Goal: Task Accomplishment & Management: Manage account settings

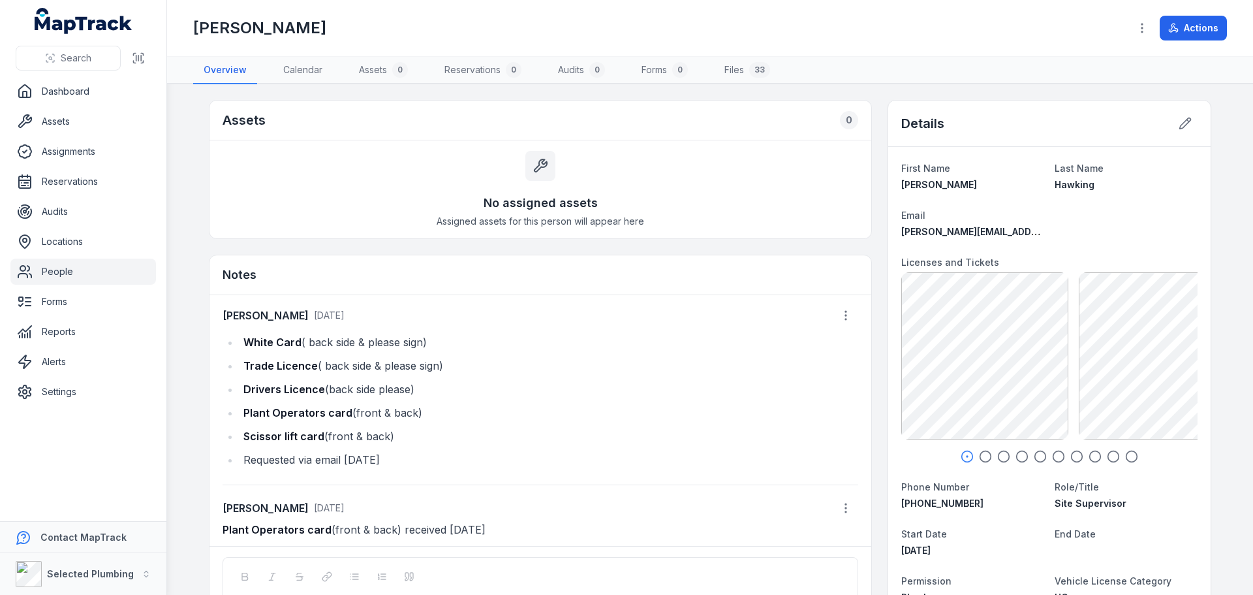
scroll to position [1, 0]
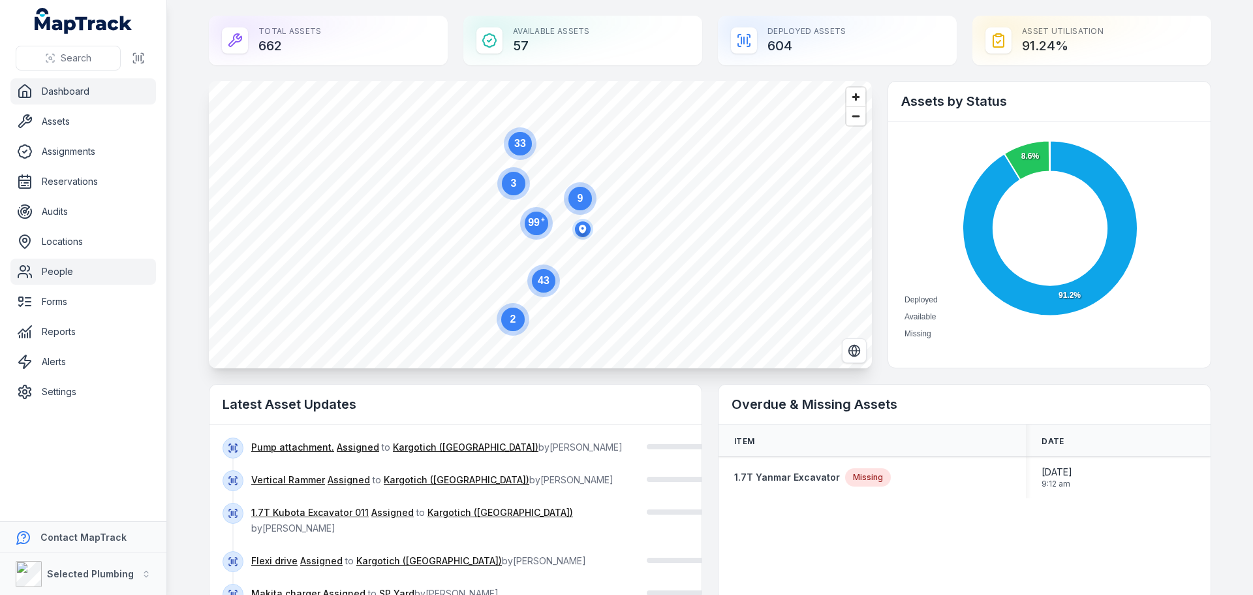
click at [56, 278] on link "People" at bounding box center [83, 271] width 146 height 26
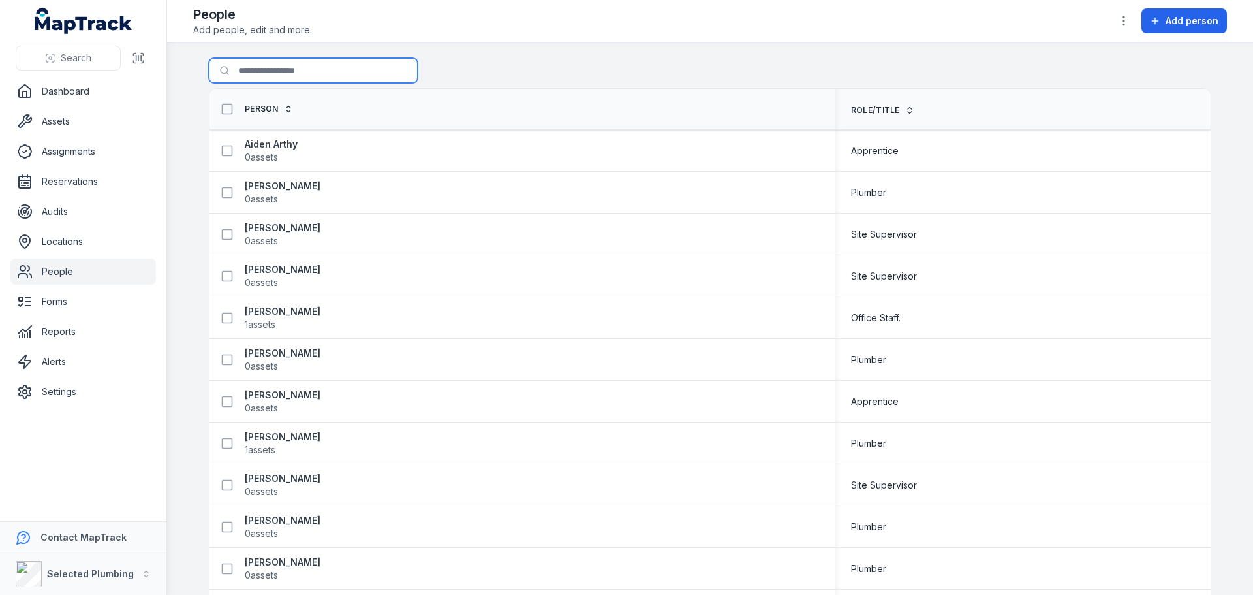
click at [247, 72] on input "Search for people" at bounding box center [313, 70] width 209 height 25
type input "****"
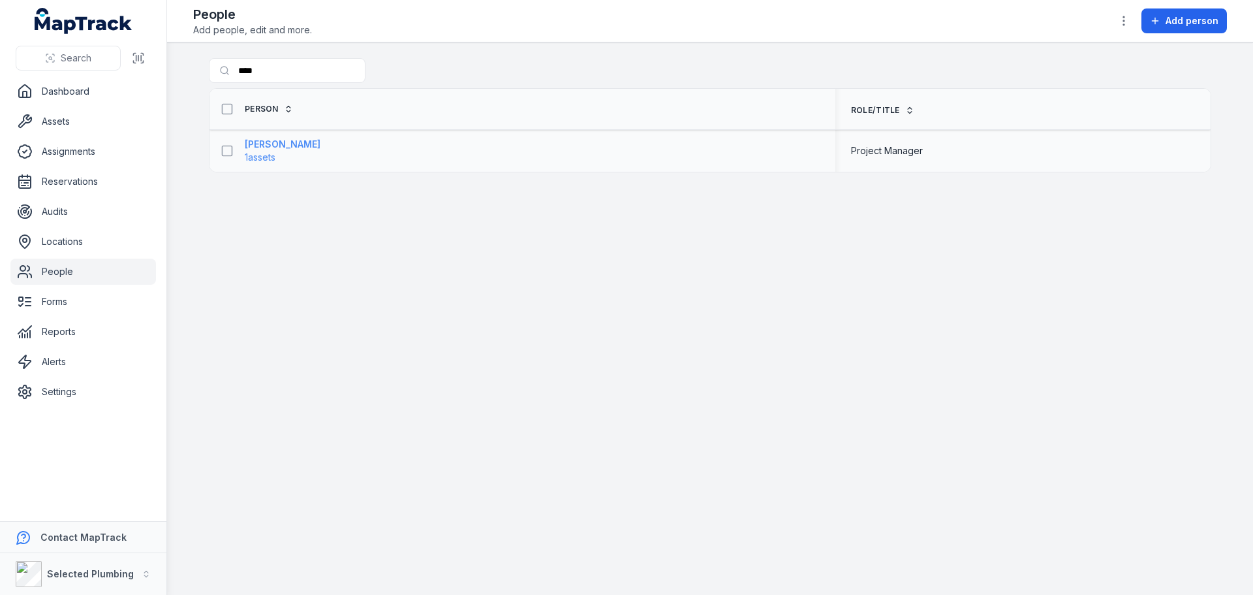
click at [271, 148] on strong "[PERSON_NAME]" at bounding box center [283, 144] width 76 height 13
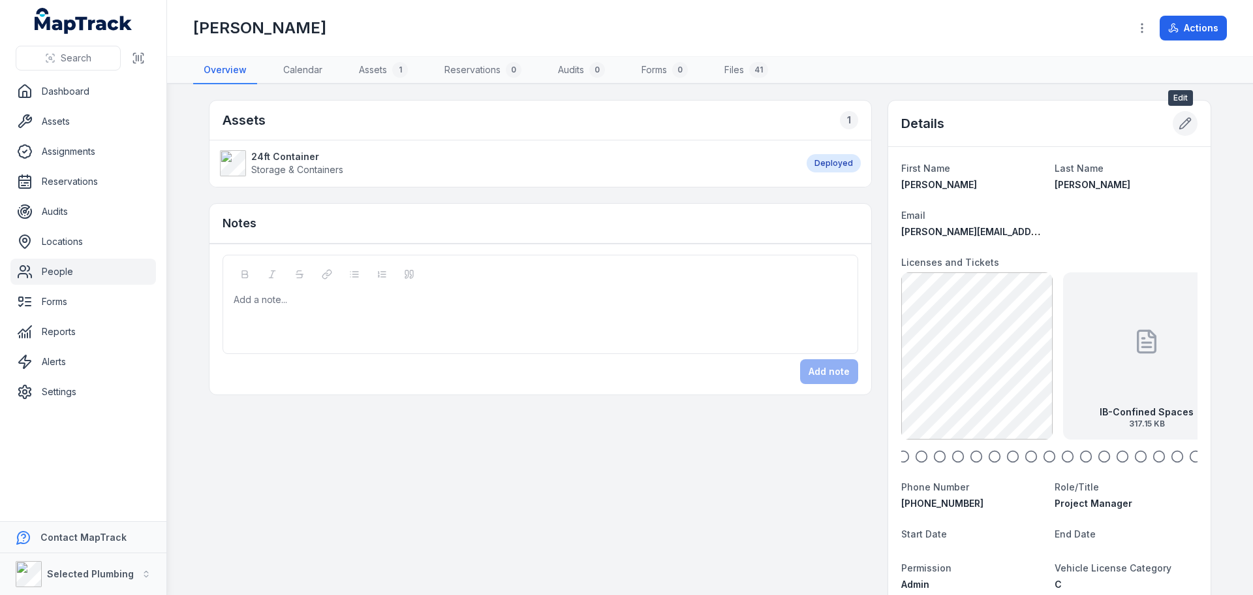
click at [1179, 120] on icon at bounding box center [1185, 123] width 13 height 13
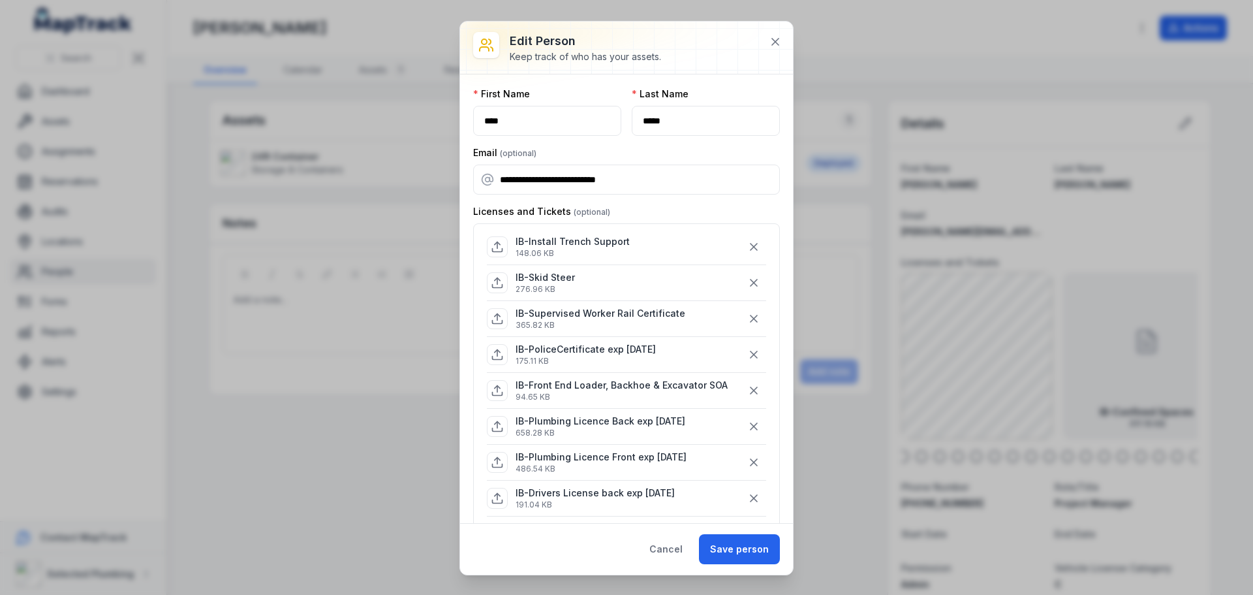
click at [497, 463] on icon at bounding box center [497, 462] width 13 height 13
click at [780, 40] on icon at bounding box center [775, 41] width 13 height 13
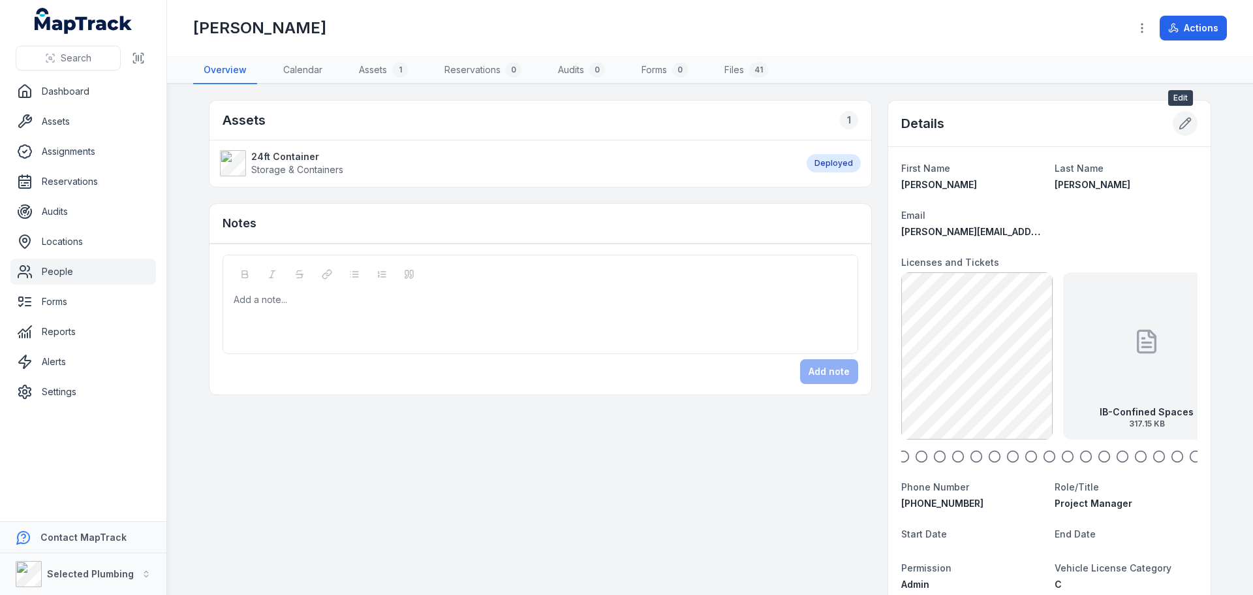
click at [1183, 122] on icon at bounding box center [1185, 123] width 13 height 13
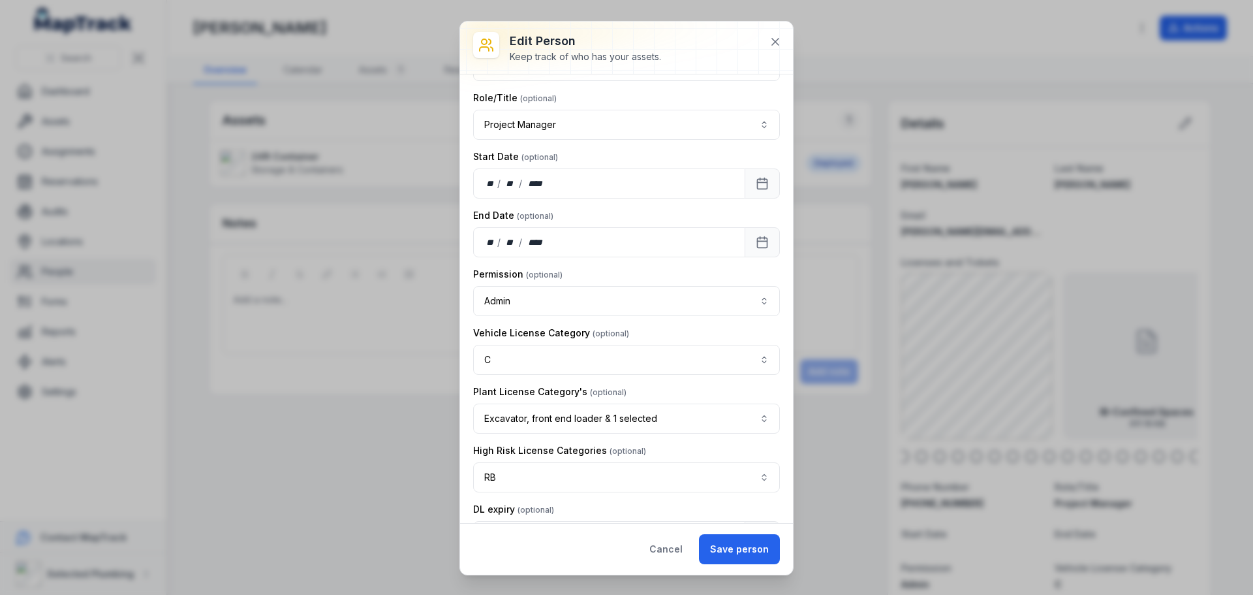
scroll to position [1240, 0]
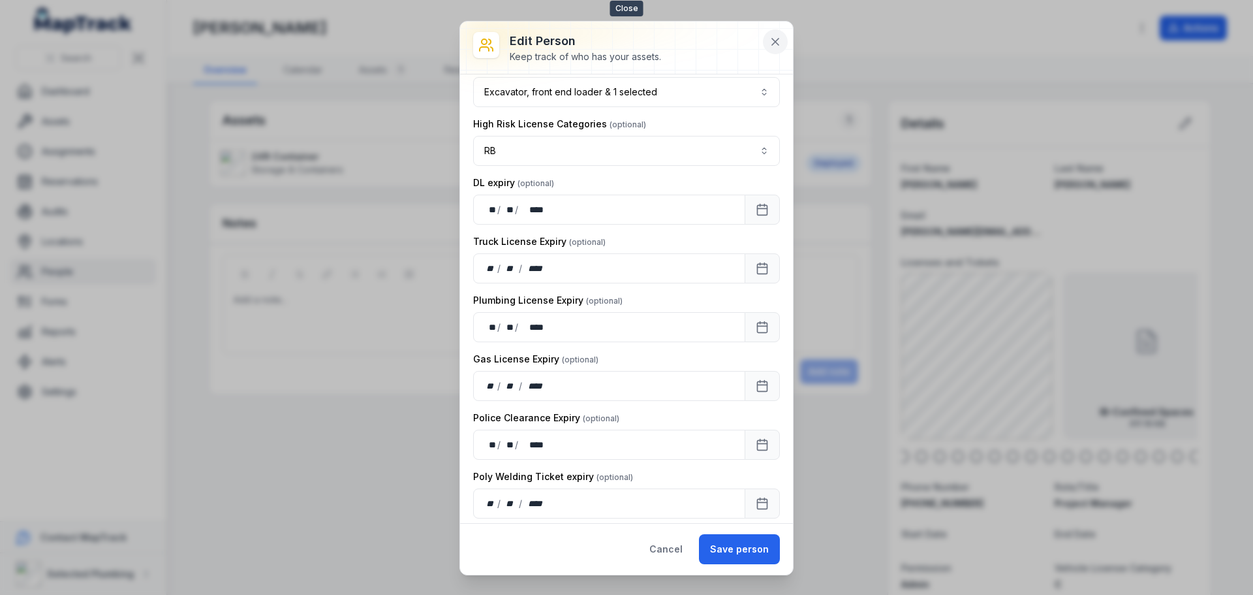
click at [776, 41] on icon at bounding box center [775, 42] width 7 height 7
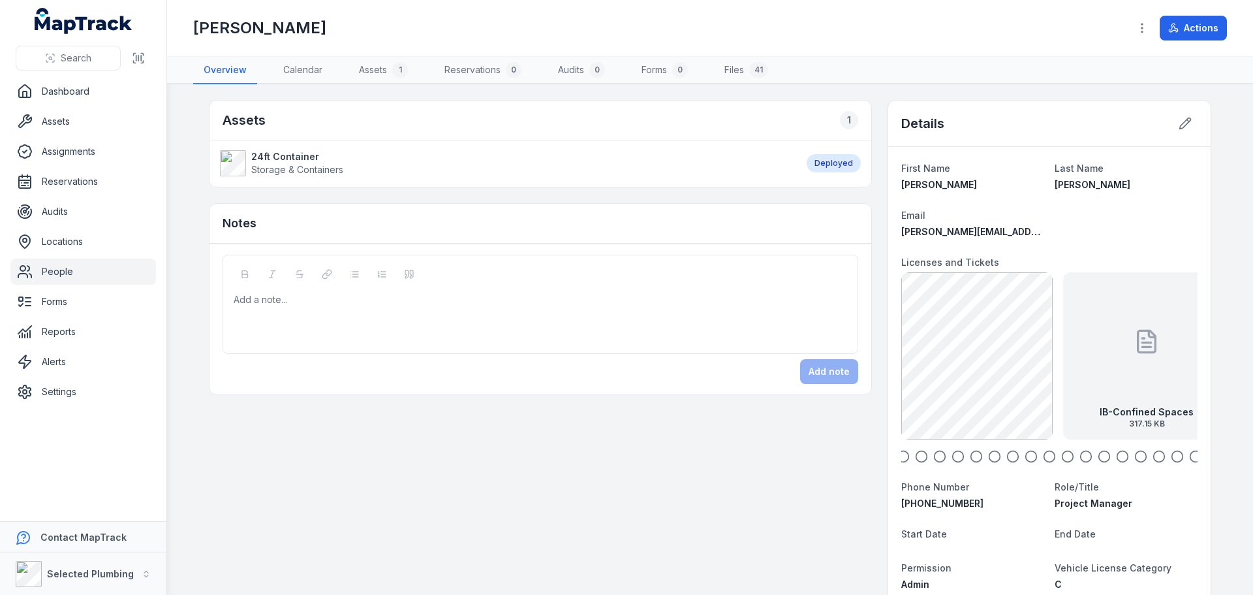
click at [54, 272] on link "People" at bounding box center [83, 271] width 146 height 26
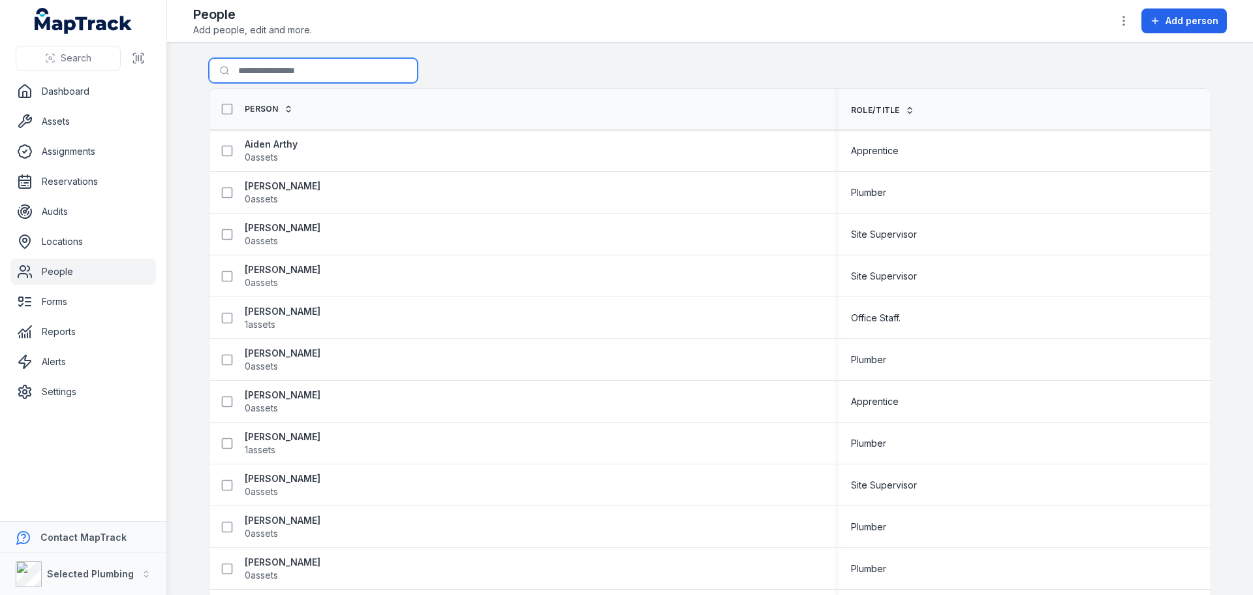
click at [257, 74] on input "Search for people" at bounding box center [313, 70] width 209 height 25
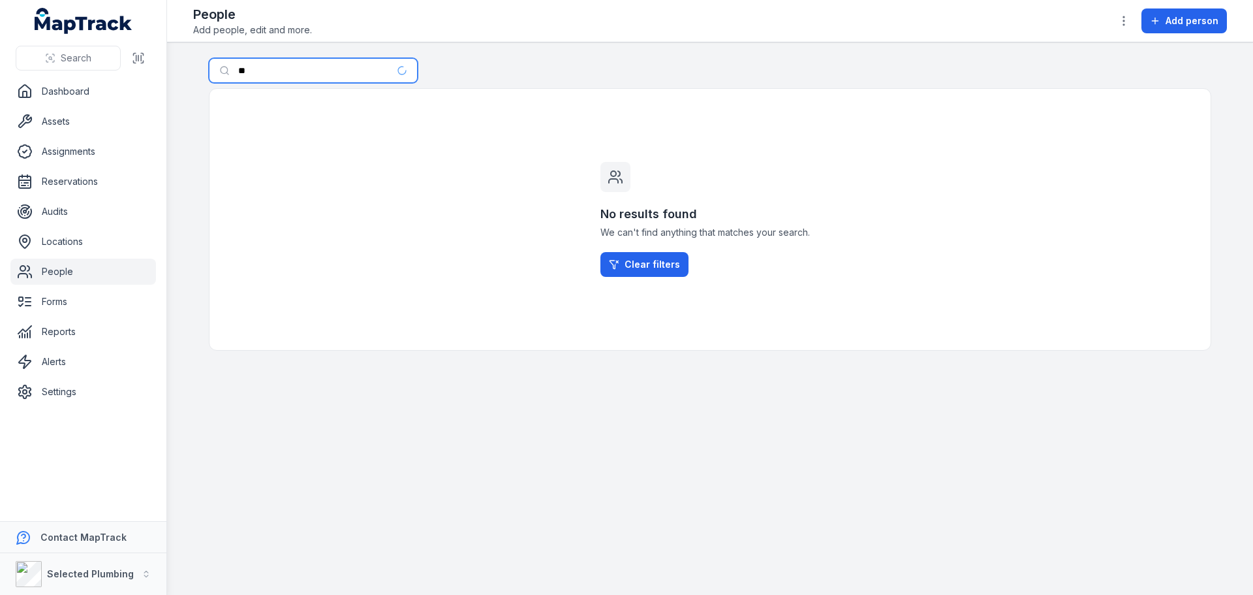
type input "*"
drag, startPoint x: 53, startPoint y: 279, endPoint x: 125, endPoint y: 233, distance: 85.5
click at [53, 279] on link "People" at bounding box center [83, 271] width 146 height 26
drag, startPoint x: 127, startPoint y: 53, endPoint x: 14, endPoint y: 53, distance: 112.9
click at [2, 51] on div "Search Dashboard Assets Assignments Reservations Audits Locations People Forms …" at bounding box center [626, 297] width 1253 height 595
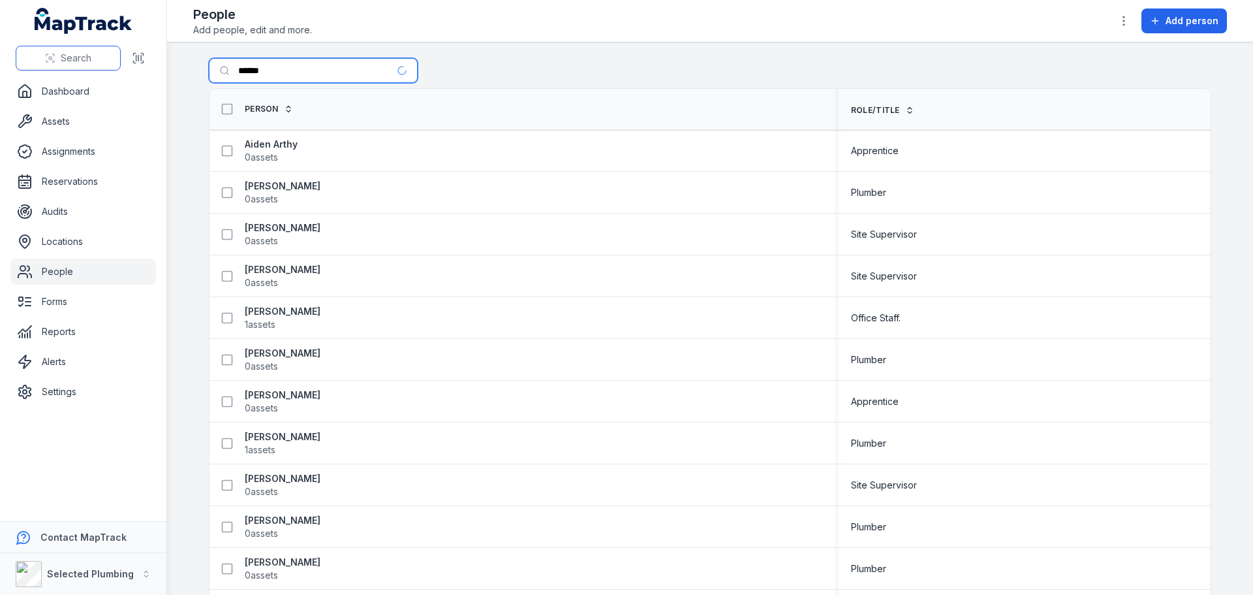
type input "******"
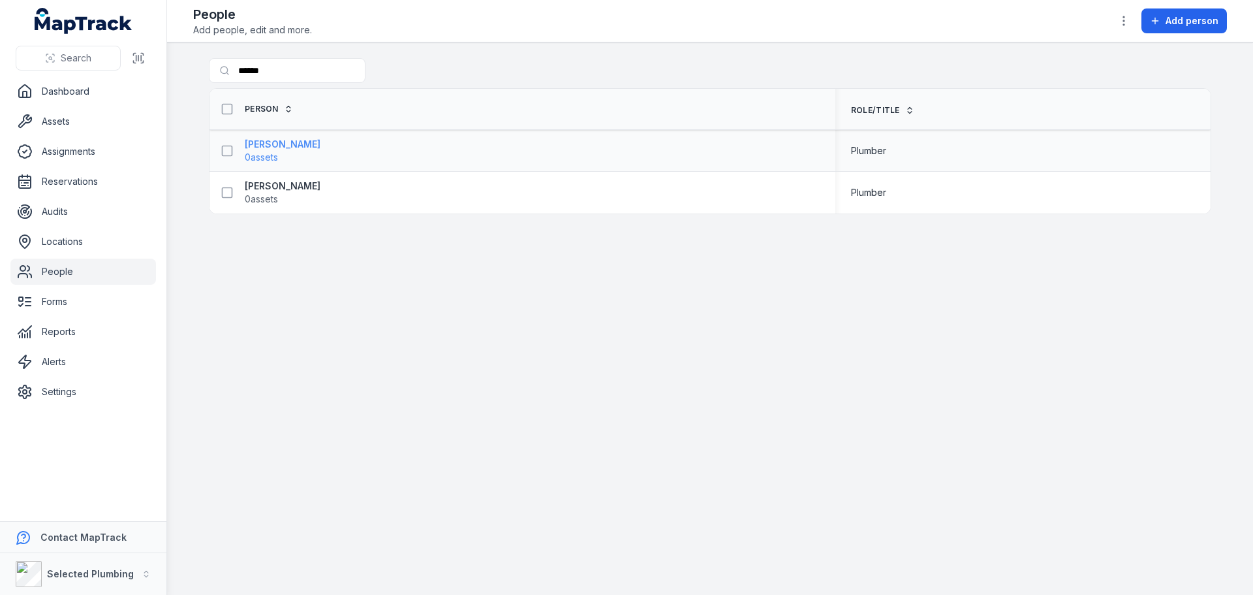
click at [281, 142] on strong "[PERSON_NAME]" at bounding box center [283, 144] width 76 height 13
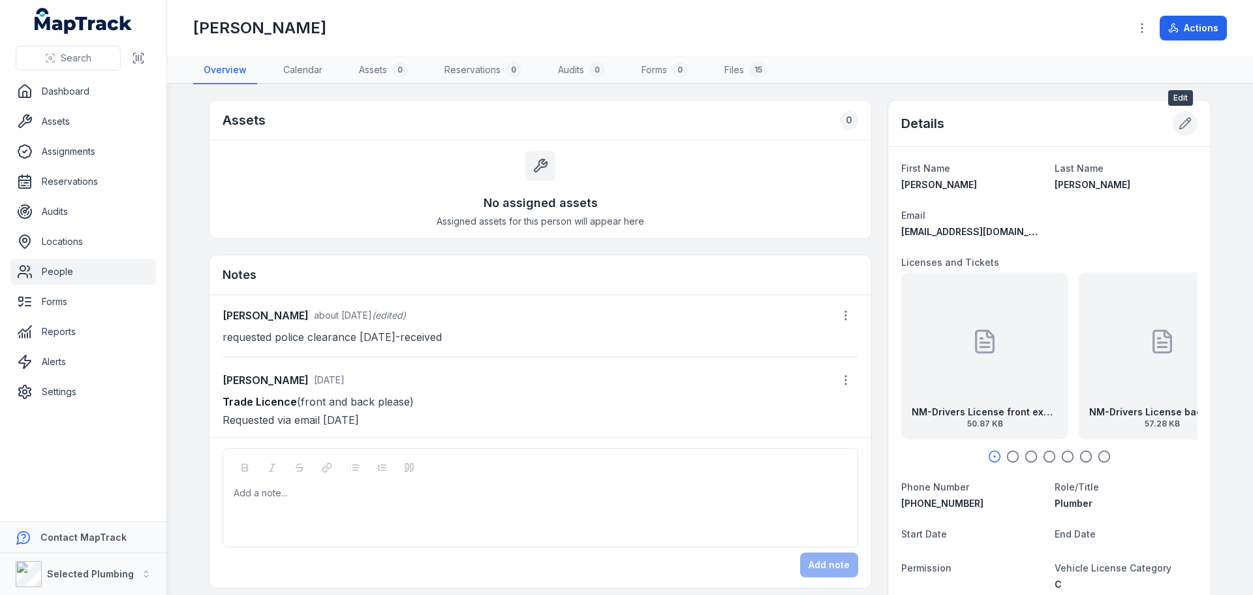
click at [1188, 119] on button at bounding box center [1185, 123] width 25 height 25
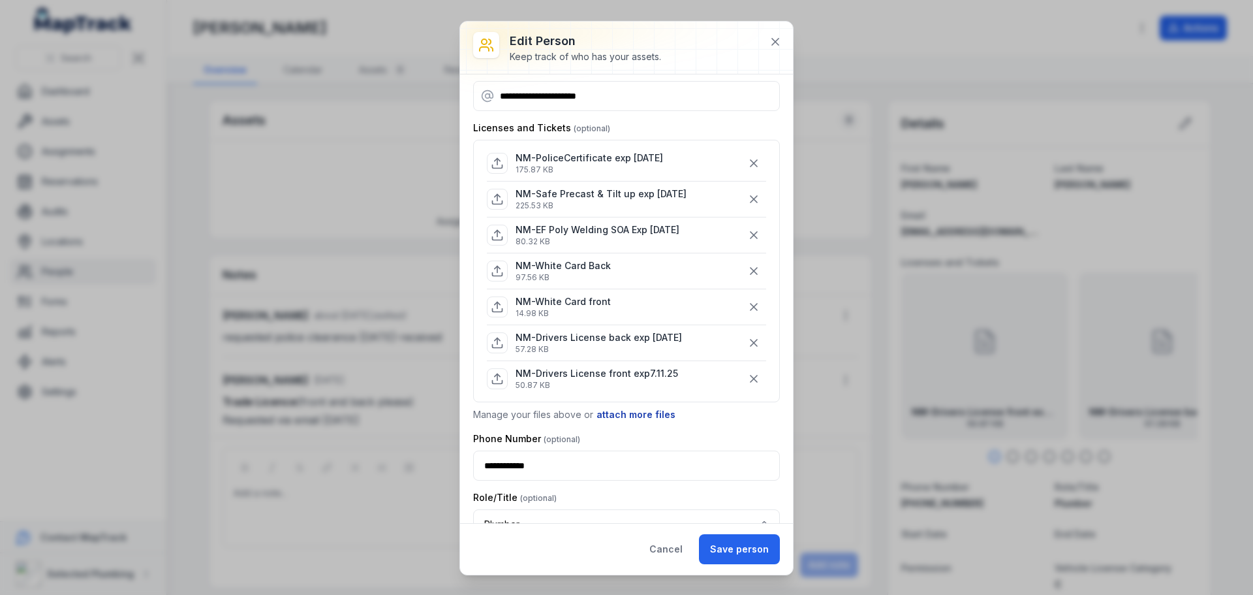
scroll to position [196, 0]
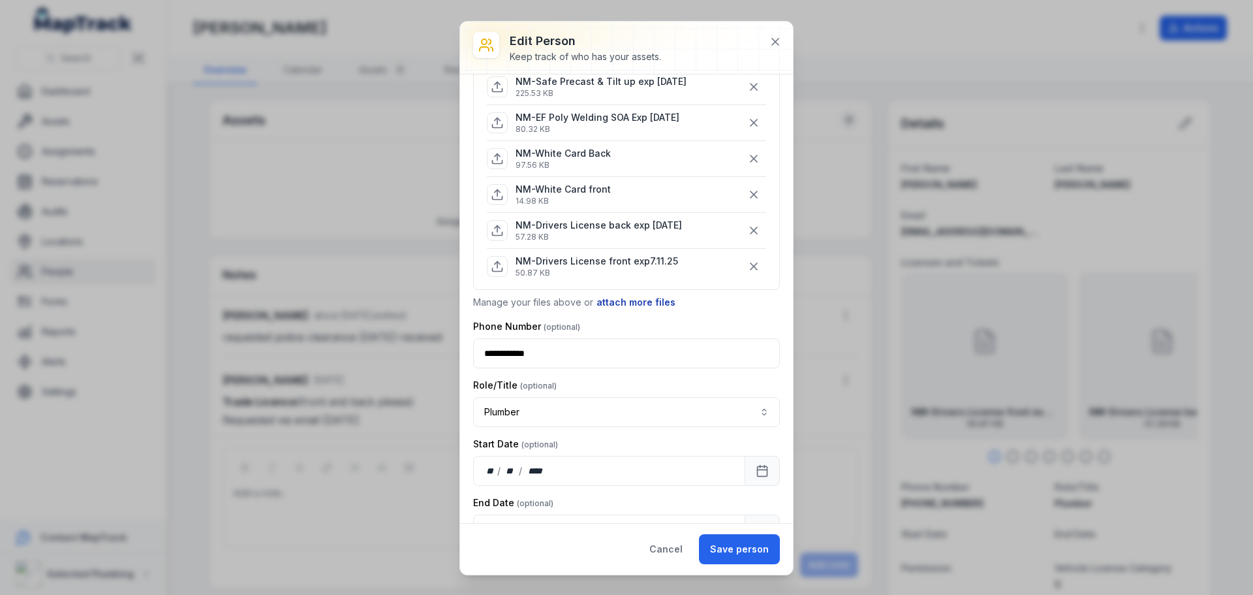
click at [633, 296] on button "attach more files" at bounding box center [636, 302] width 80 height 14
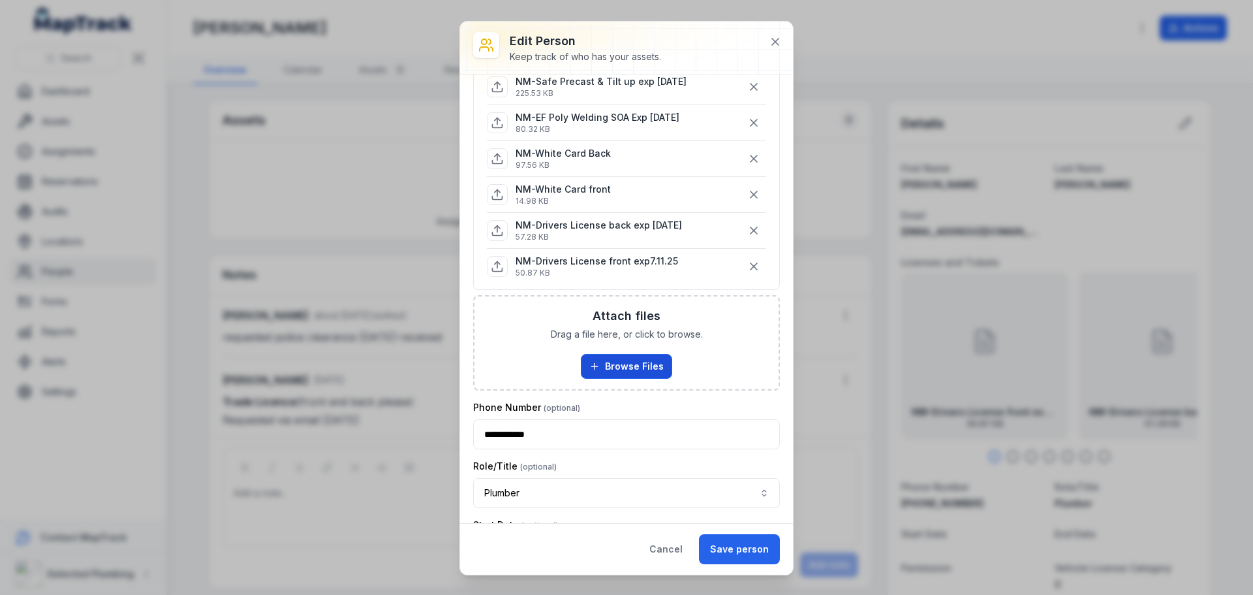
click at [612, 369] on button "Browse Files" at bounding box center [626, 366] width 91 height 25
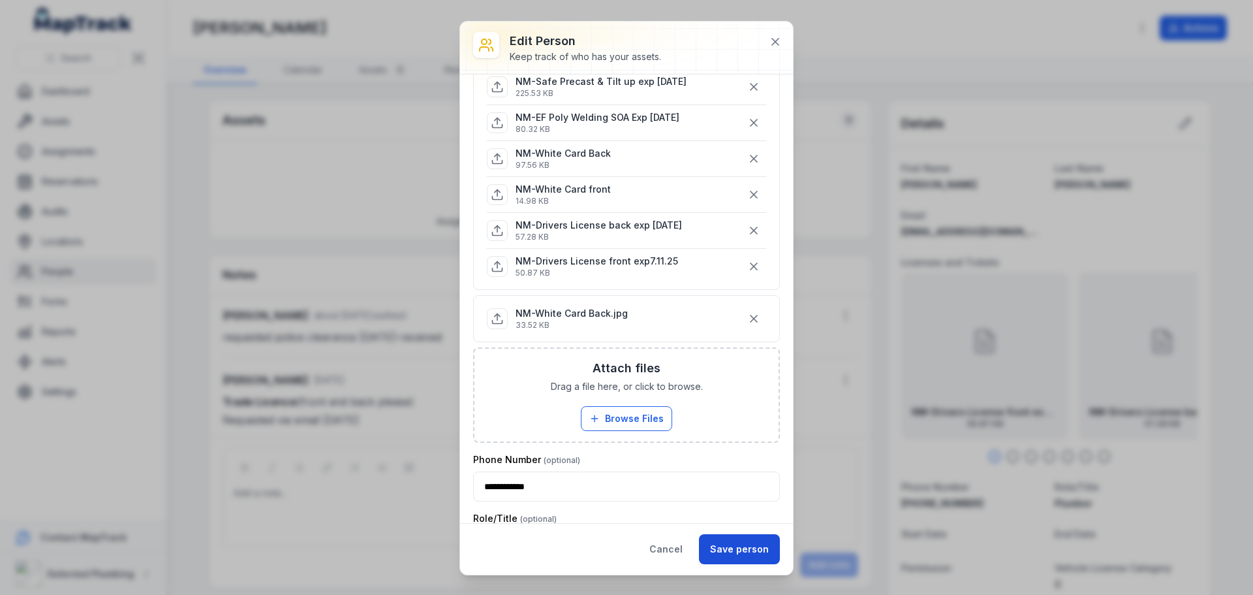
click at [747, 550] on button "Save person" at bounding box center [739, 549] width 81 height 30
